Goal: Register for event/course

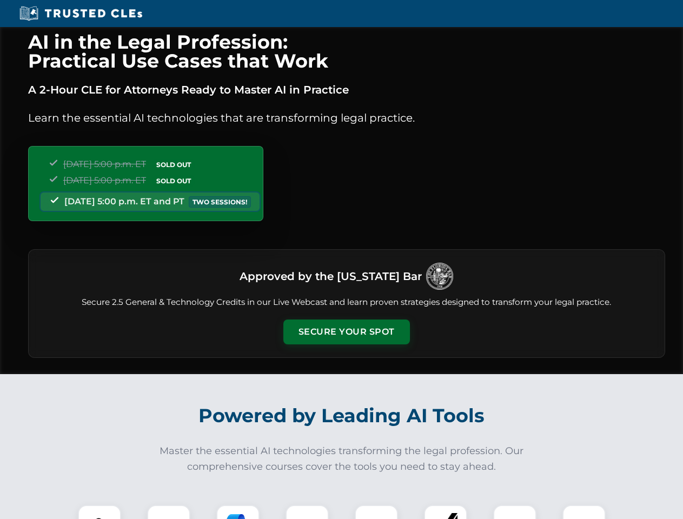
click at [346, 332] on button "Secure Your Spot" at bounding box center [346, 332] width 127 height 25
click at [99, 512] on img at bounding box center [99, 526] width 31 height 31
